Goal: Information Seeking & Learning: Learn about a topic

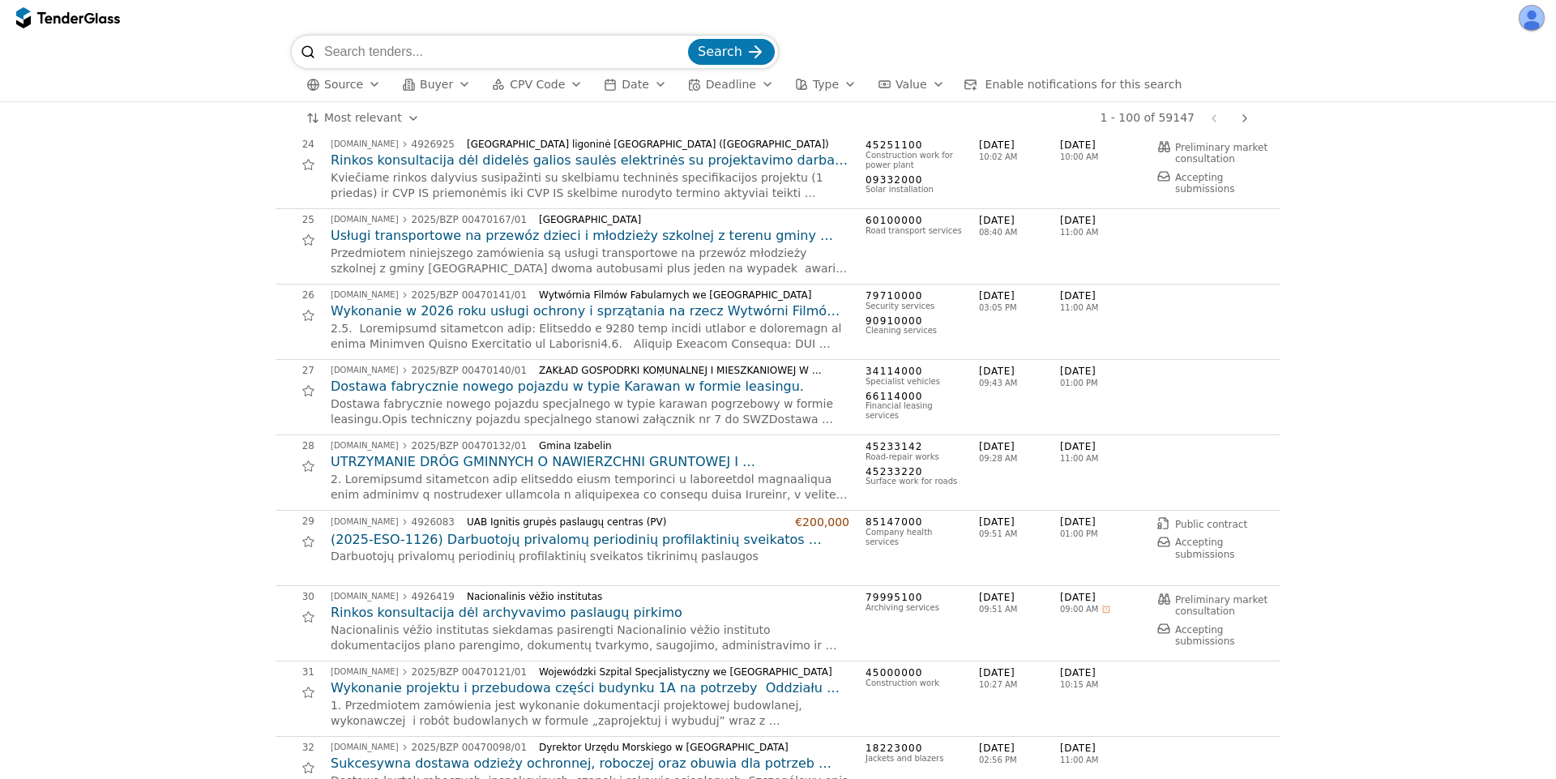
scroll to position [2334, 0]
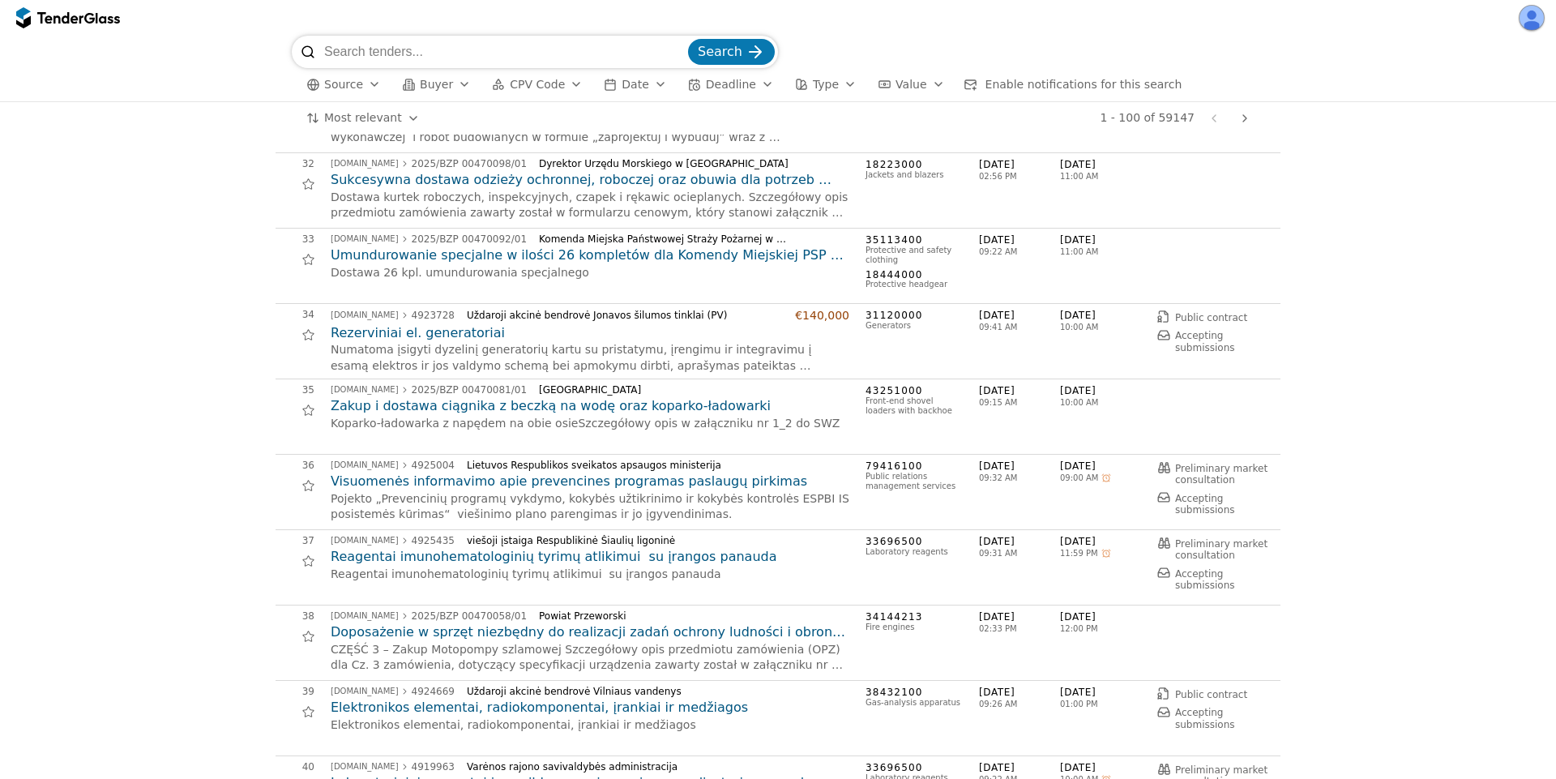
click at [1523, 19] on button "button" at bounding box center [1532, 18] width 26 height 26
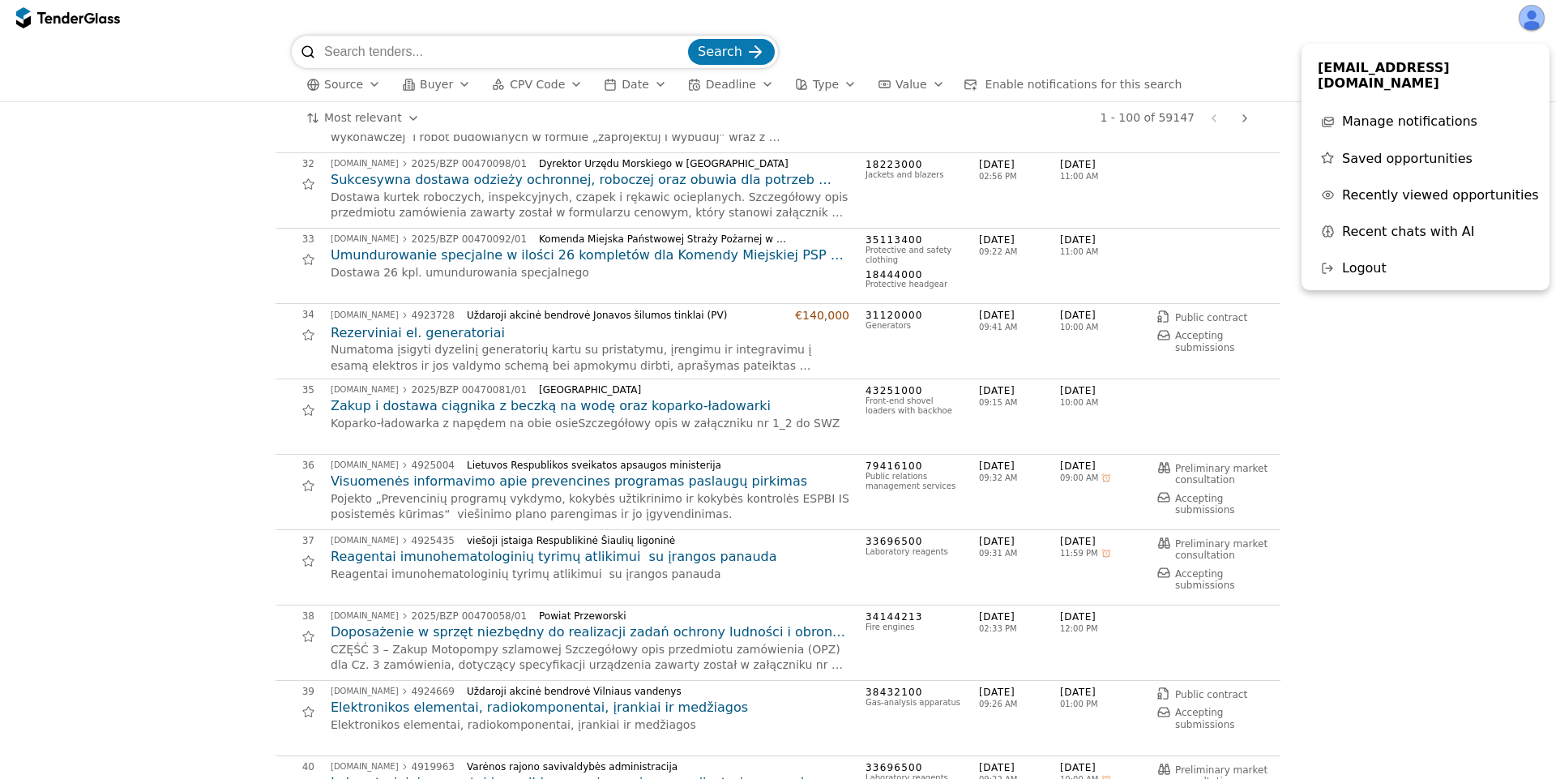
click at [1414, 34] on div "Search Source Buyer CPV Code Date Deadline Type Value Enable notifications for …" at bounding box center [778, 389] width 1556 height 779
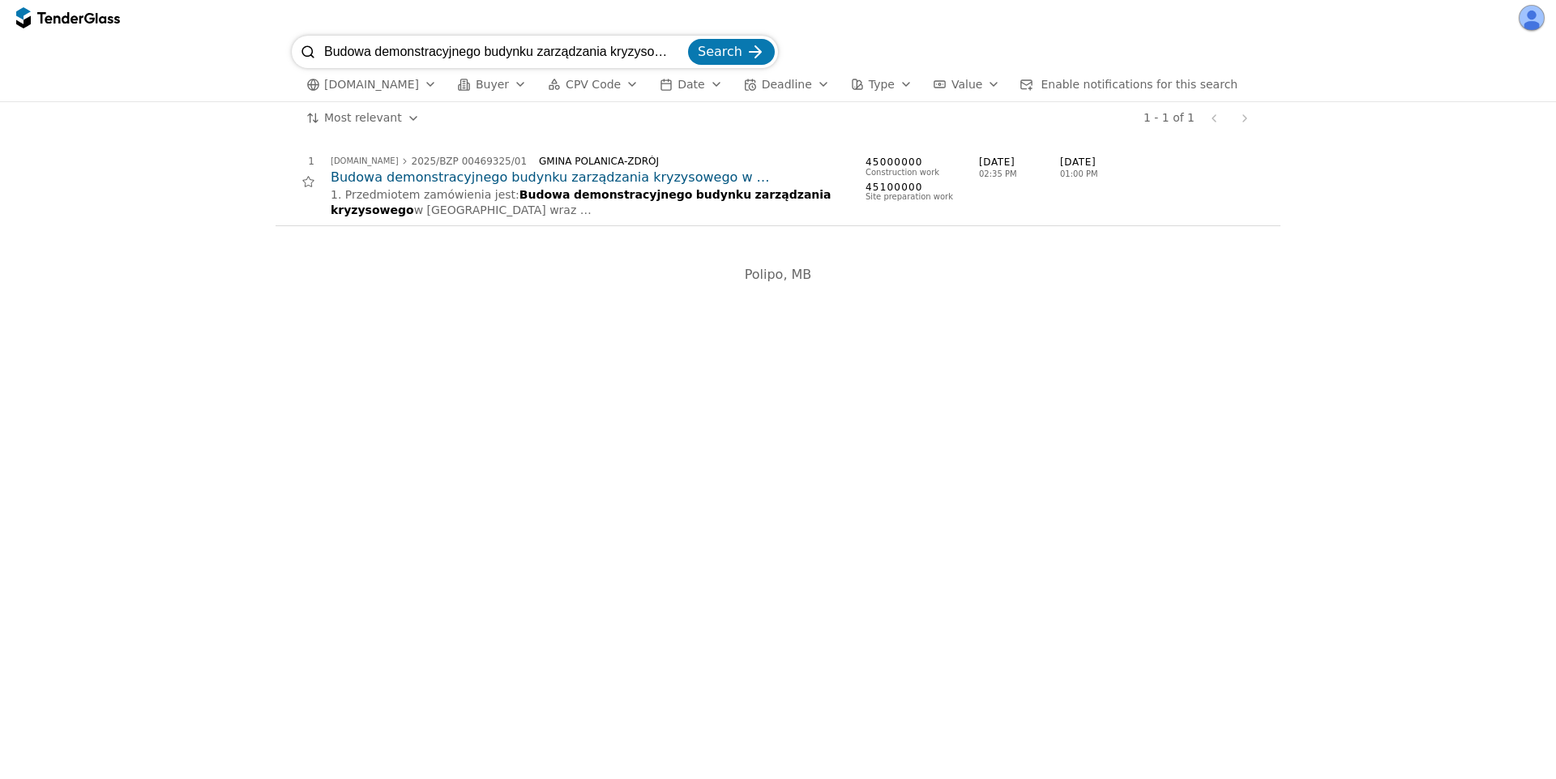
click at [682, 52] on input "Budowa demonstracyjnego budynku zarządzania kryzysowego" at bounding box center [504, 52] width 361 height 32
